Goal: Navigation & Orientation: Find specific page/section

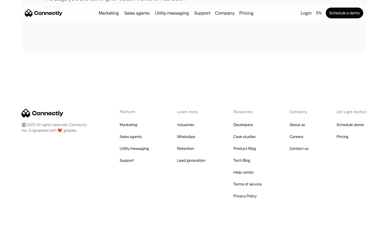
scroll to position [98, 0]
